Goal: Information Seeking & Learning: Learn about a topic

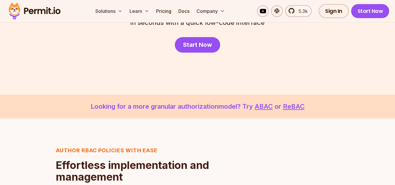
scroll to position [121, 0]
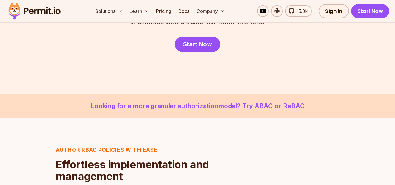
click at [58, 101] on p "Looking for a more granular authorization model? Try ABAC or ReBAC" at bounding box center [197, 106] width 367 height 10
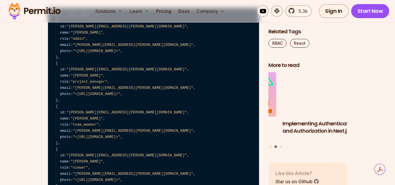
scroll to position [3054, 0]
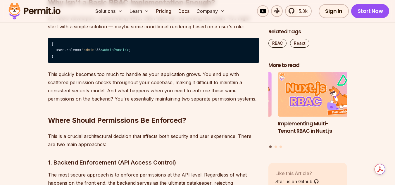
scroll to position [799, 0]
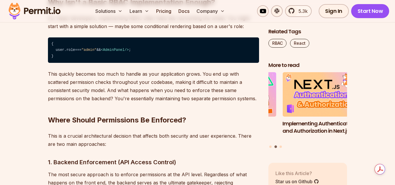
click at [228, 120] on h2 "Where Should Permissions Be Enforced?" at bounding box center [153, 108] width 211 height 33
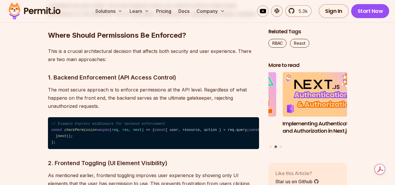
scroll to position [884, 0]
